Goal: Task Accomplishment & Management: Manage account settings

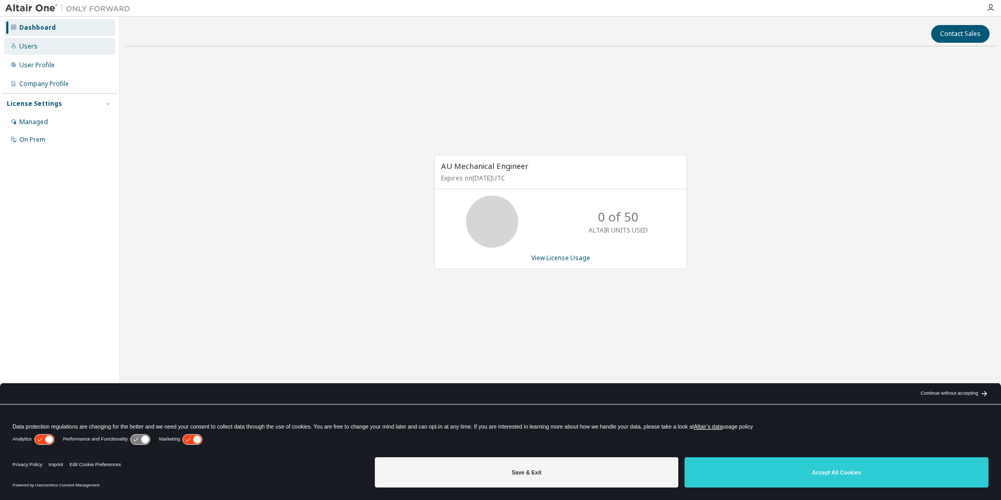
click at [39, 51] on div "Users" at bounding box center [59, 46] width 111 height 17
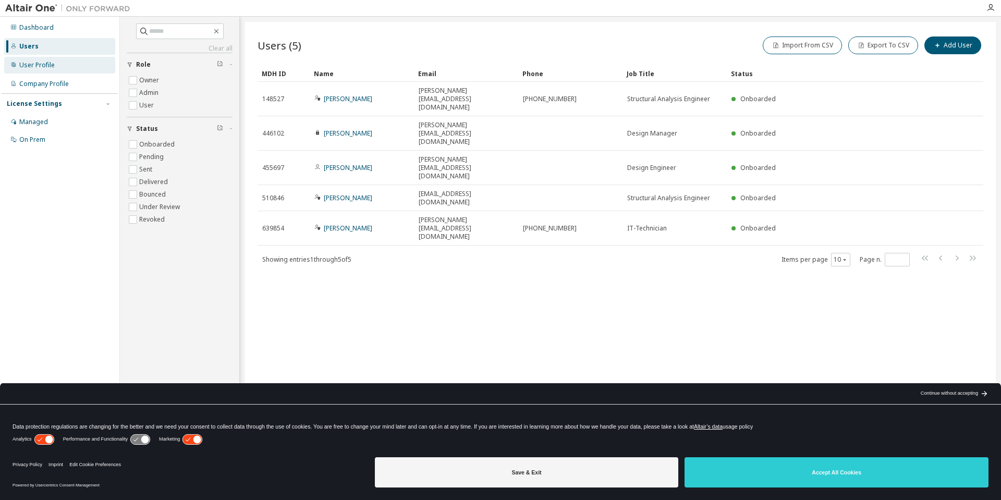
click at [44, 66] on div "User Profile" at bounding box center [36, 65] width 35 height 8
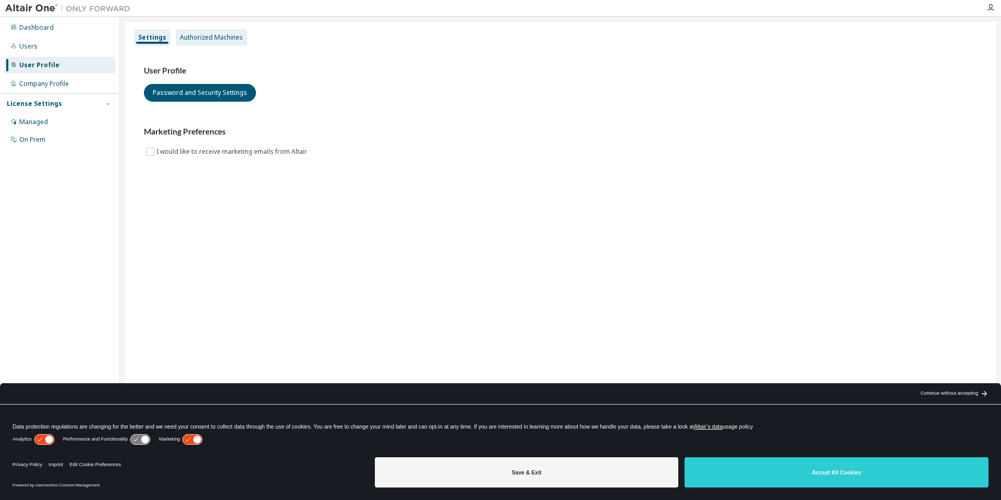
click at [217, 37] on div "Authorized Machines" at bounding box center [211, 37] width 63 height 8
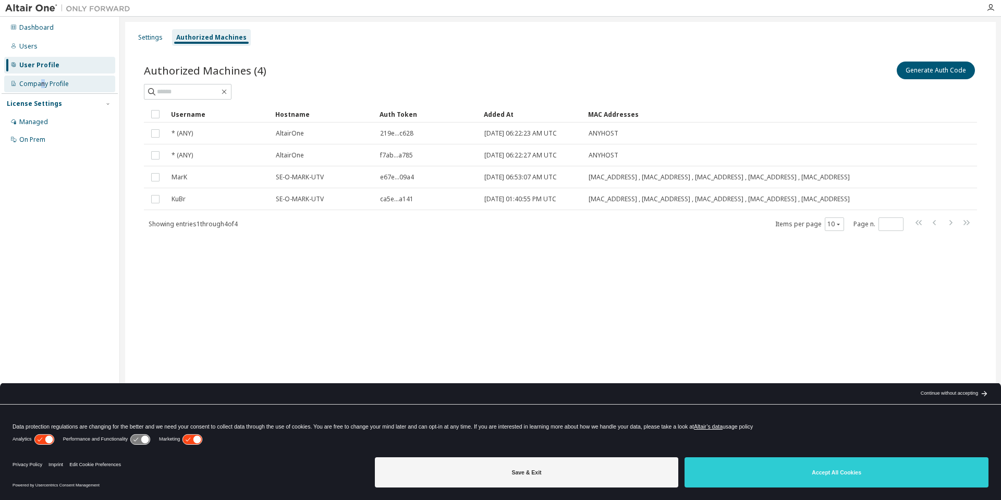
click at [43, 88] on div "Company Profile" at bounding box center [44, 84] width 50 height 8
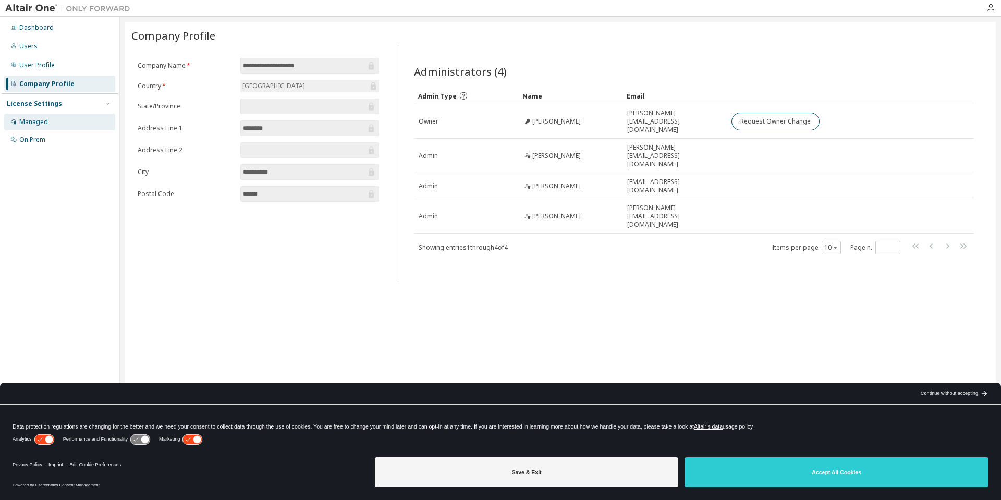
click at [48, 120] on div "Managed" at bounding box center [59, 122] width 111 height 17
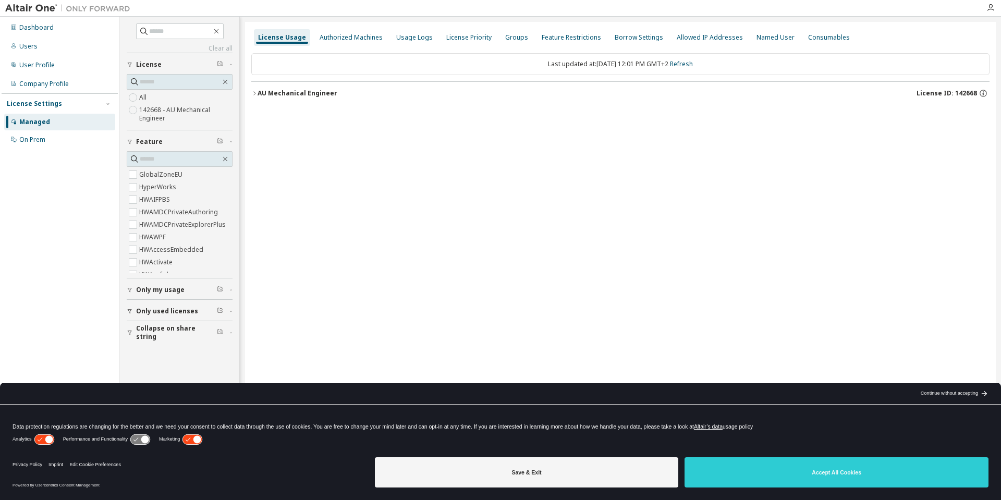
click at [158, 109] on label "142668 - AU Mechanical Engineer" at bounding box center [185, 114] width 93 height 21
click at [357, 43] on div "Authorized Machines" at bounding box center [350, 37] width 71 height 17
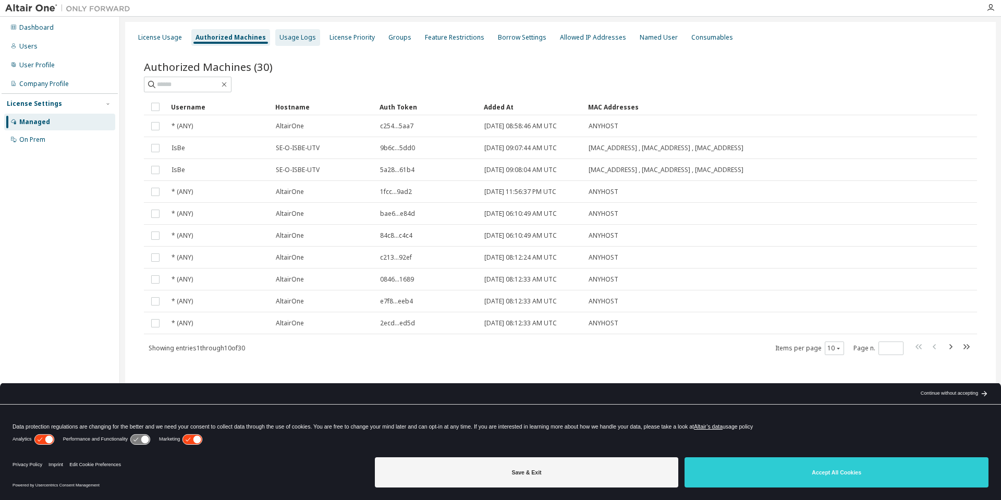
click at [281, 34] on div "Usage Logs" at bounding box center [297, 37] width 36 height 8
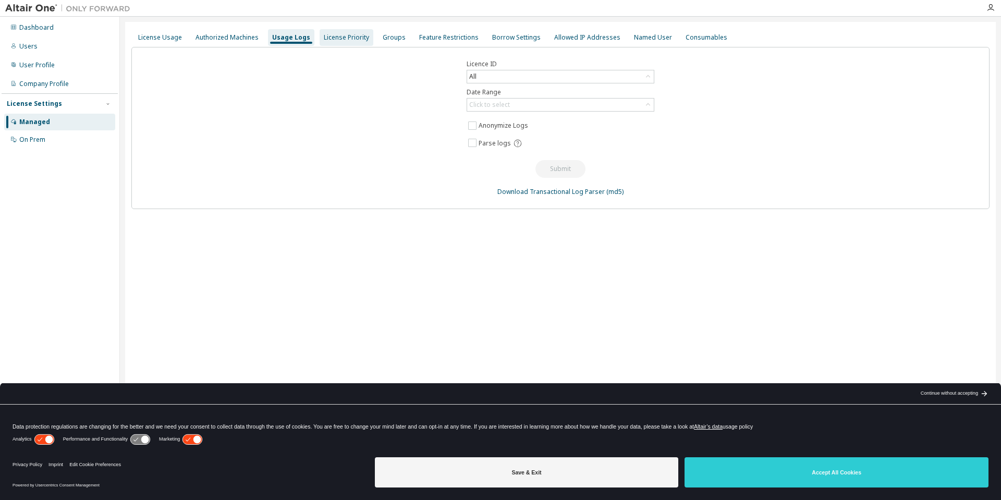
click at [320, 40] on div "License Priority" at bounding box center [347, 37] width 54 height 17
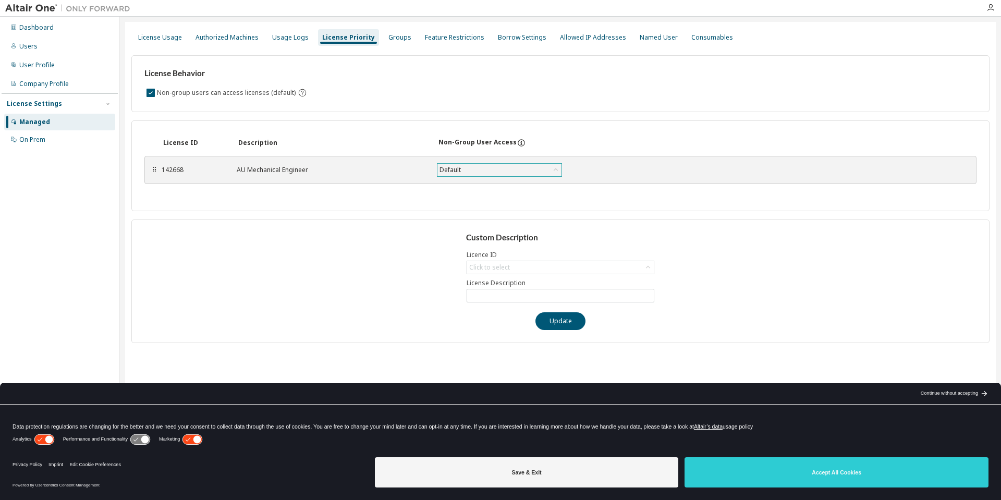
click at [472, 167] on div "Default" at bounding box center [499, 170] width 124 height 13
click at [393, 145] on div "Description" at bounding box center [332, 143] width 188 height 8
click at [515, 268] on div "Click to select" at bounding box center [560, 267] width 187 height 13
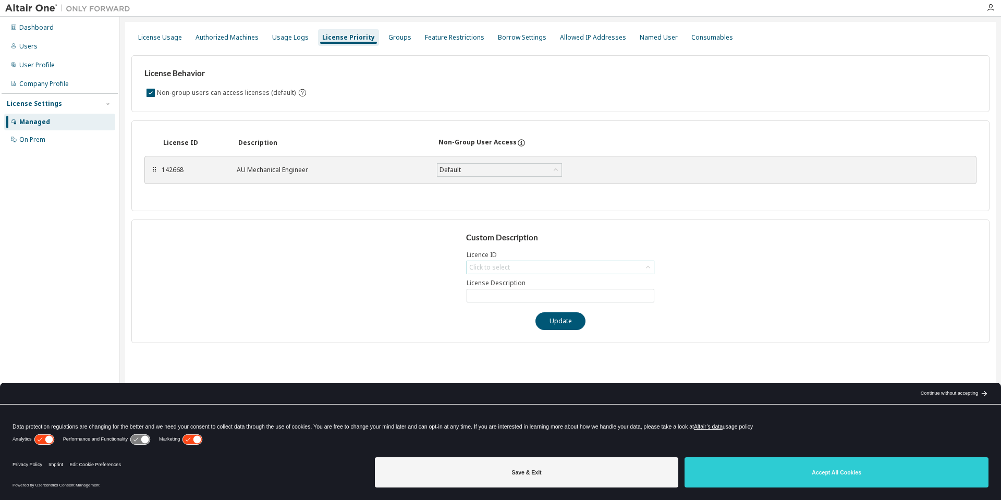
click at [508, 266] on div "Click to select" at bounding box center [489, 267] width 41 height 8
click at [506, 292] on li "142668 - AU Mechanical Engineer" at bounding box center [560, 297] width 185 height 14
type input "**********"
click at [486, 291] on input "**********" at bounding box center [560, 295] width 182 height 8
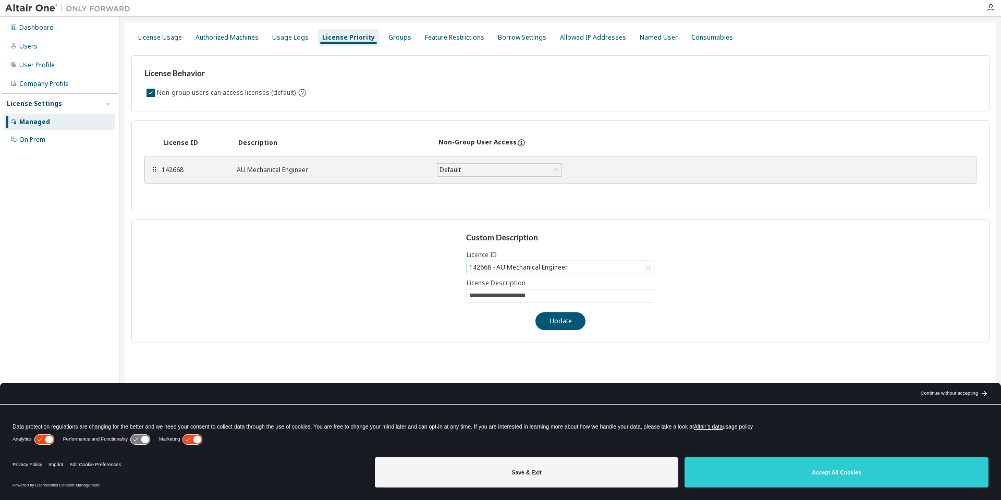
click at [408, 283] on div "**********" at bounding box center [560, 281] width 858 height 124
click at [388, 41] on div "Groups" at bounding box center [399, 37] width 23 height 8
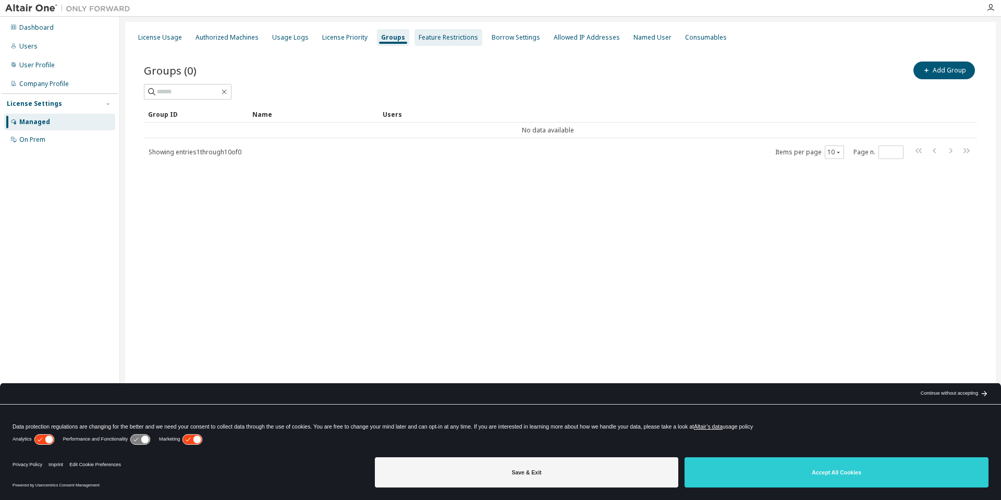
click at [423, 41] on div "Feature Restrictions" at bounding box center [448, 37] width 59 height 8
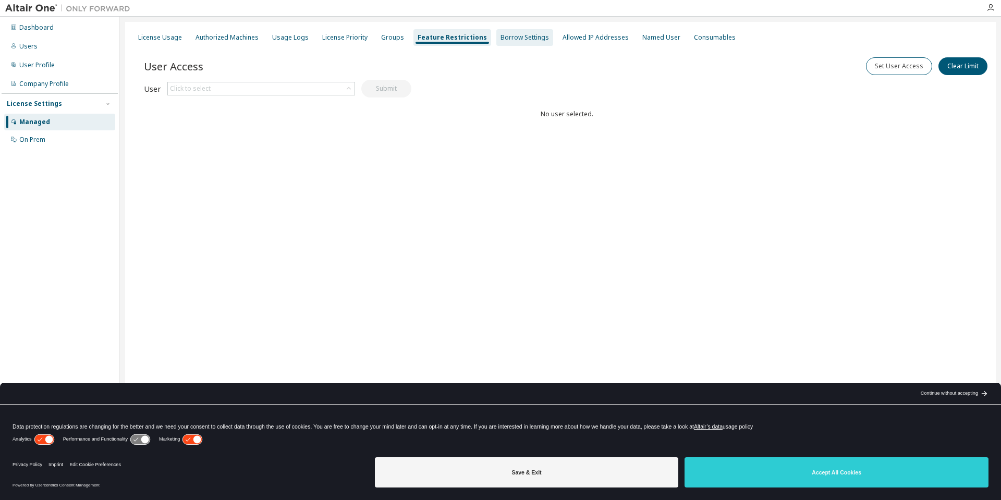
click at [500, 35] on div "Borrow Settings" at bounding box center [524, 37] width 48 height 8
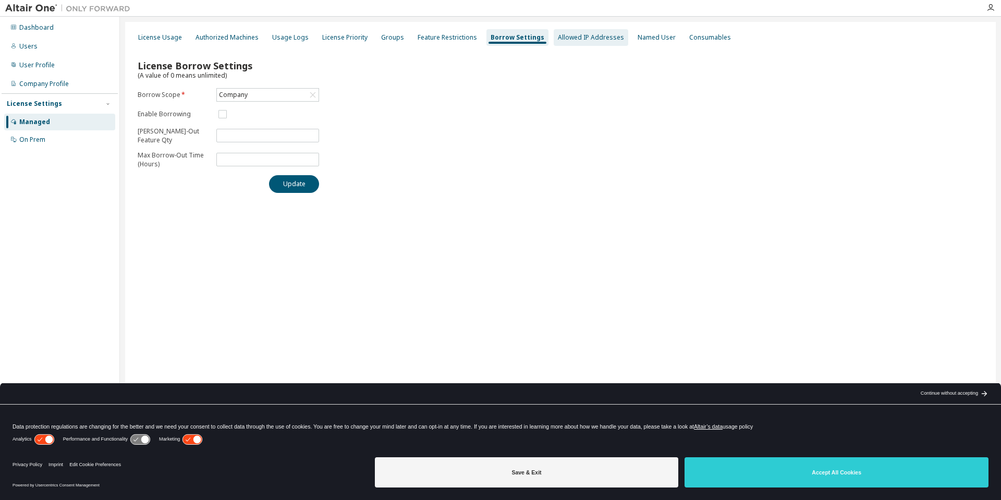
click at [558, 35] on div "Allowed IP Addresses" at bounding box center [591, 37] width 66 height 8
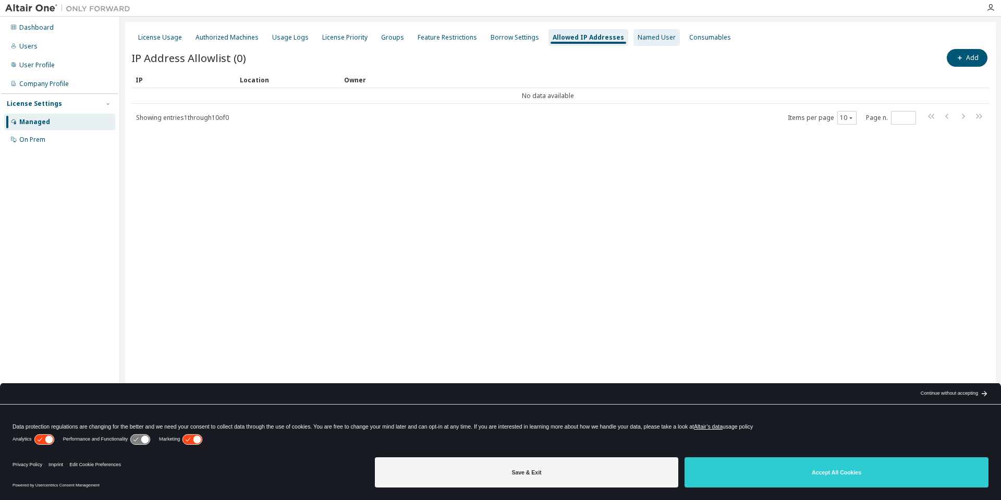
click at [642, 43] on div "Named User" at bounding box center [656, 37] width 46 height 17
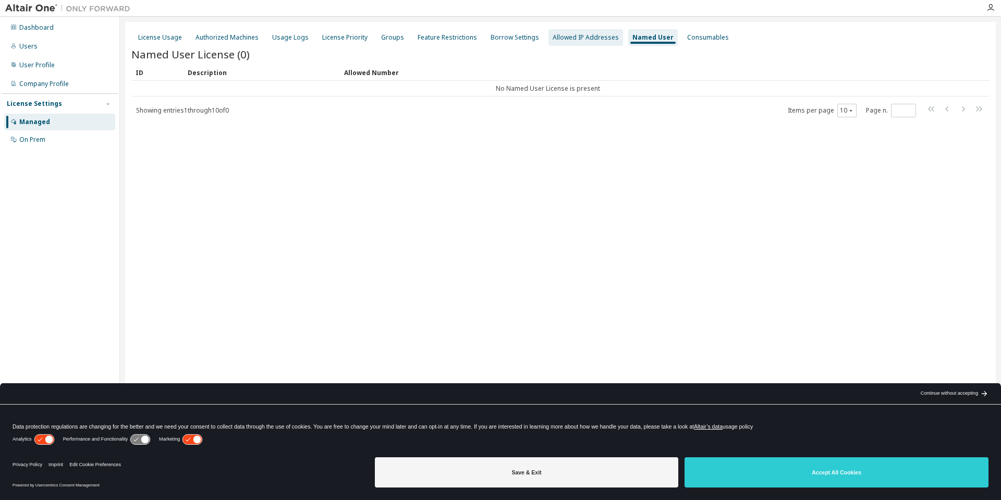
click at [576, 34] on div "Allowed IP Addresses" at bounding box center [586, 37] width 66 height 8
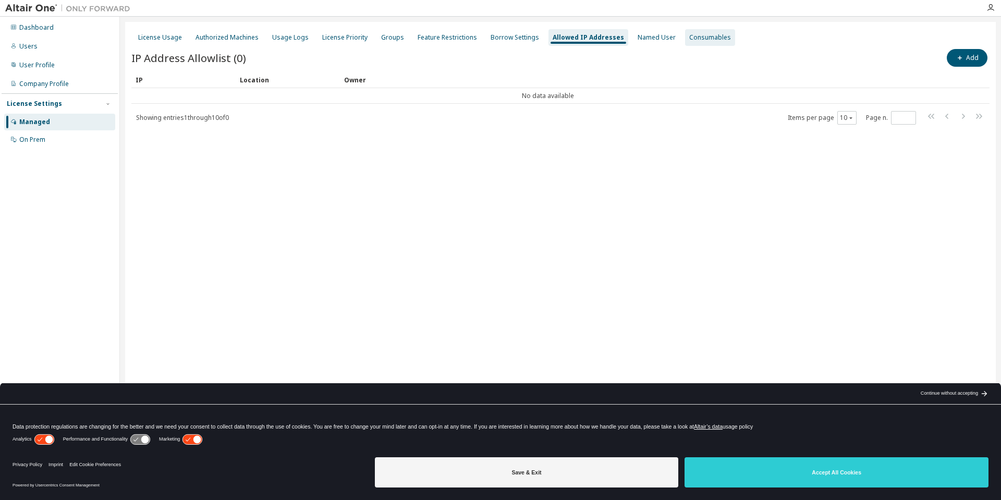
click at [685, 32] on div "Consumables" at bounding box center [710, 37] width 50 height 17
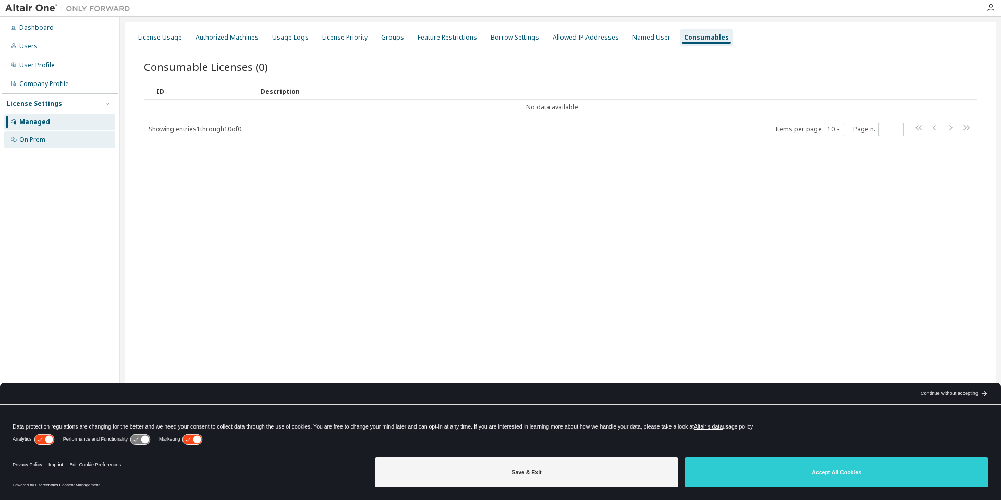
click at [55, 137] on div "On Prem" at bounding box center [59, 139] width 111 height 17
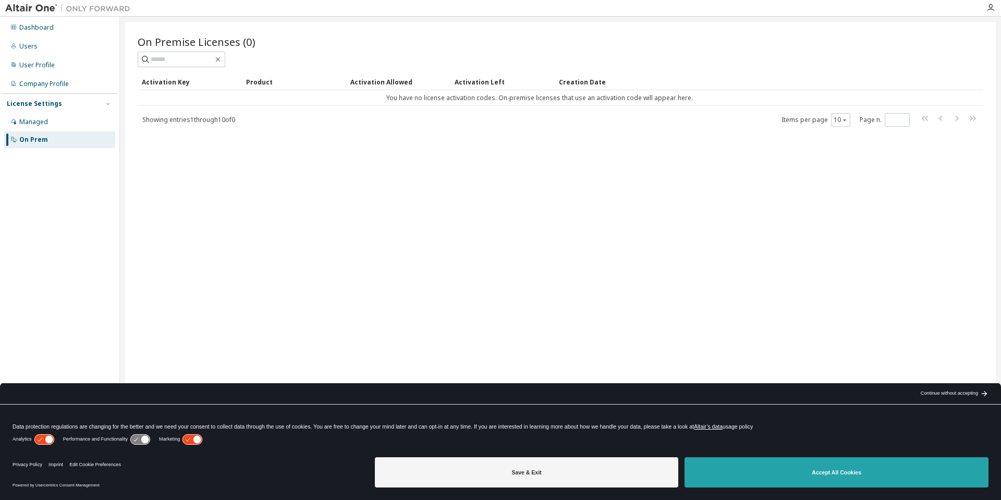
click at [936, 468] on button "Accept All Cookies" at bounding box center [837, 472] width 304 height 30
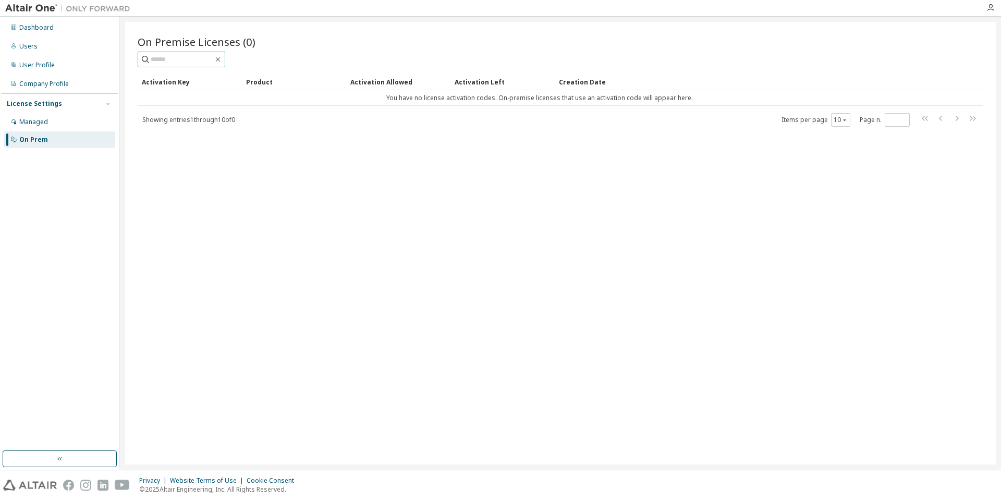
click at [181, 54] on input "text" at bounding box center [182, 59] width 63 height 10
click at [70, 121] on div "Managed" at bounding box center [59, 122] width 111 height 17
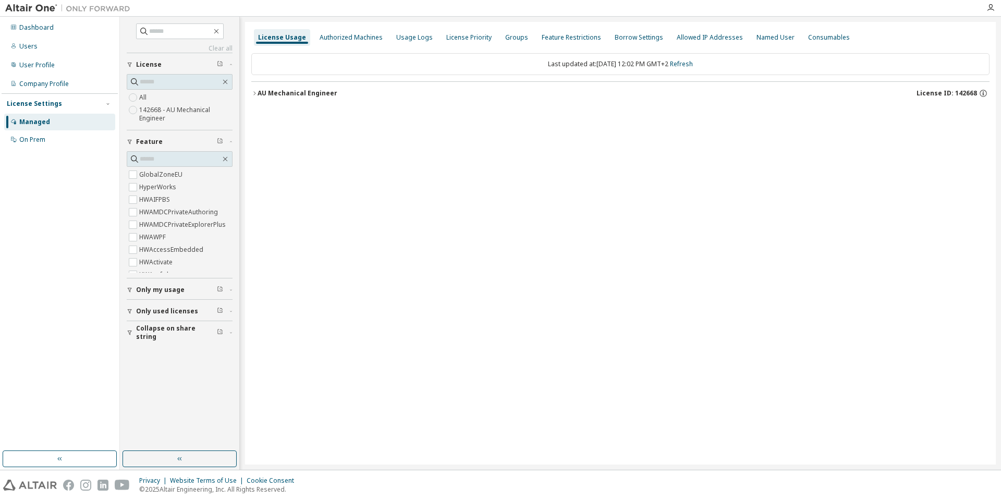
click at [205, 288] on div "Only my usage" at bounding box center [182, 290] width 93 height 8
click at [192, 344] on span "Only used licenses" at bounding box center [167, 341] width 62 height 8
click at [185, 392] on span "Collapse on share string" at bounding box center [176, 393] width 81 height 17
click at [352, 42] on div "Authorized Machines" at bounding box center [350, 37] width 71 height 17
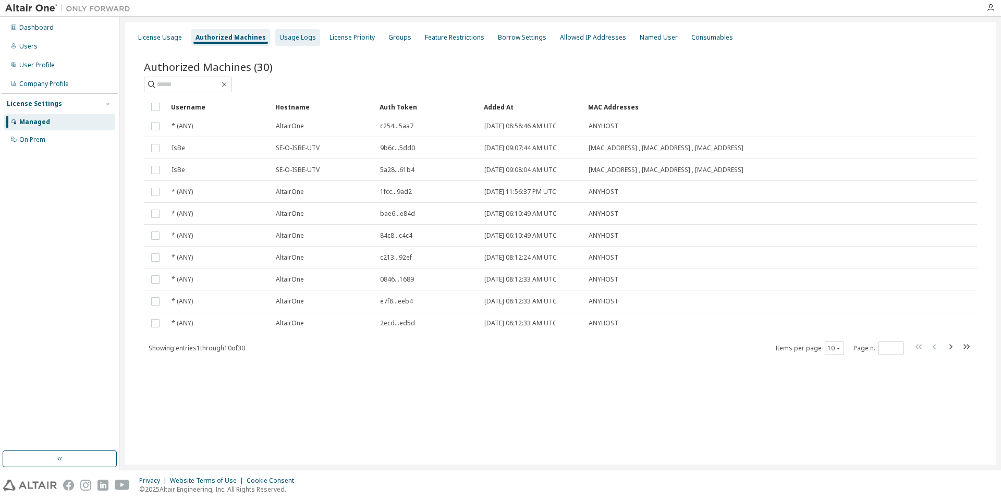
click at [284, 35] on div "Usage Logs" at bounding box center [297, 37] width 36 height 8
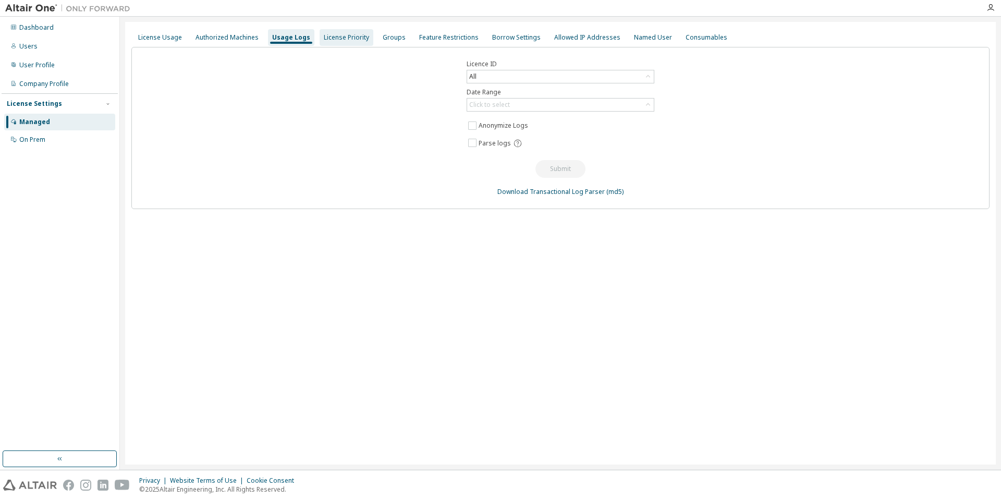
click at [347, 40] on div "License Priority" at bounding box center [346, 37] width 45 height 8
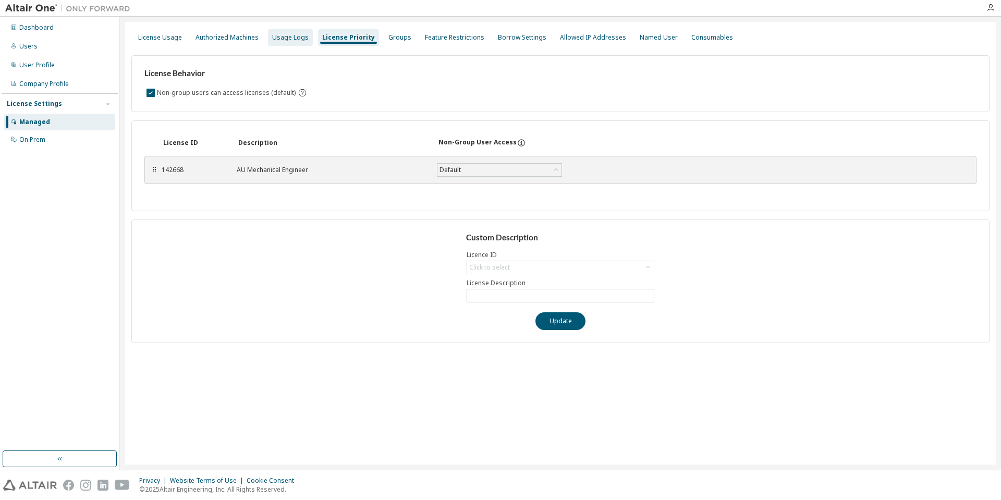
click at [286, 37] on div "Usage Logs" at bounding box center [290, 37] width 36 height 8
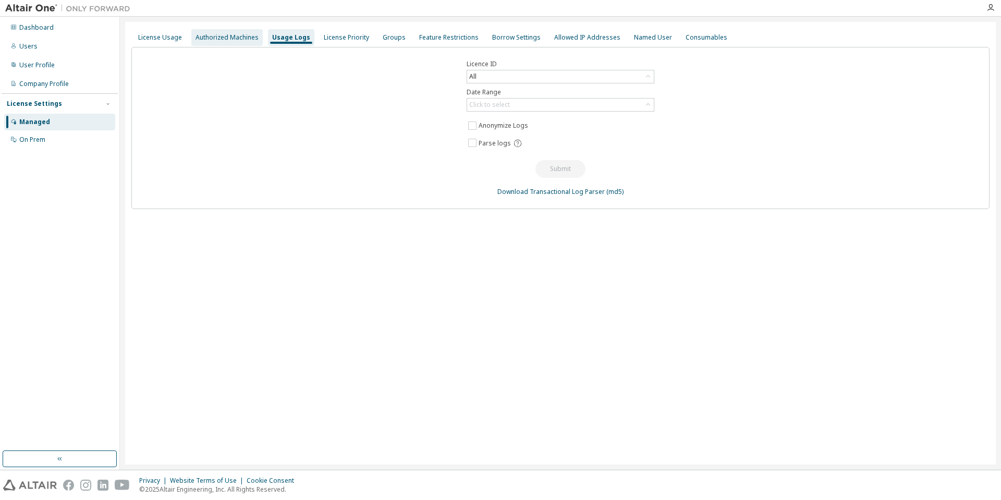
click at [235, 41] on div "Authorized Machines" at bounding box center [227, 37] width 63 height 8
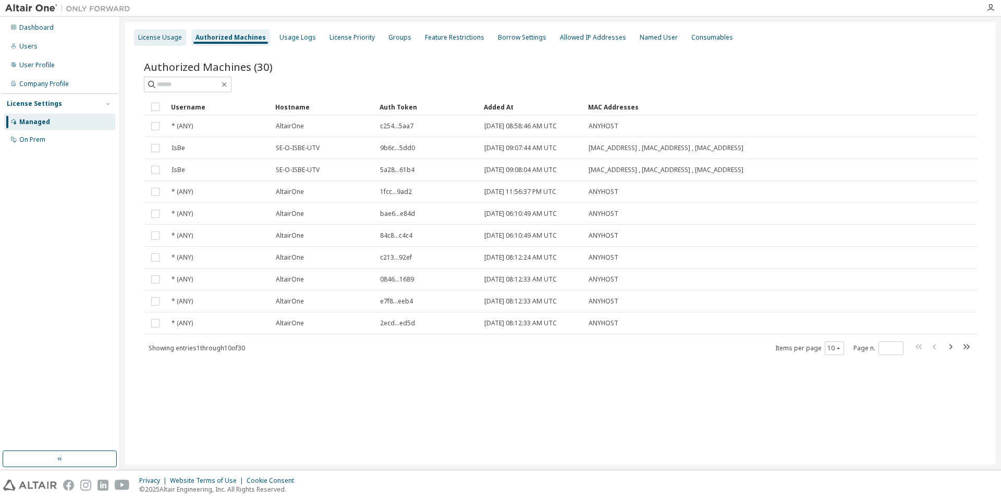
click at [184, 38] on div "License Usage" at bounding box center [160, 37] width 52 height 17
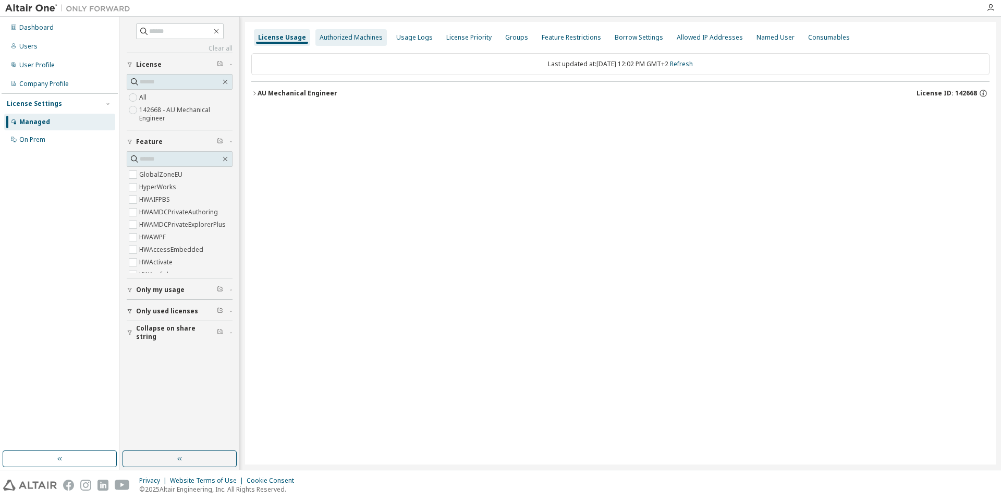
click at [320, 36] on div "Authorized Machines" at bounding box center [351, 37] width 63 height 8
